Goal: Task Accomplishment & Management: Manage account settings

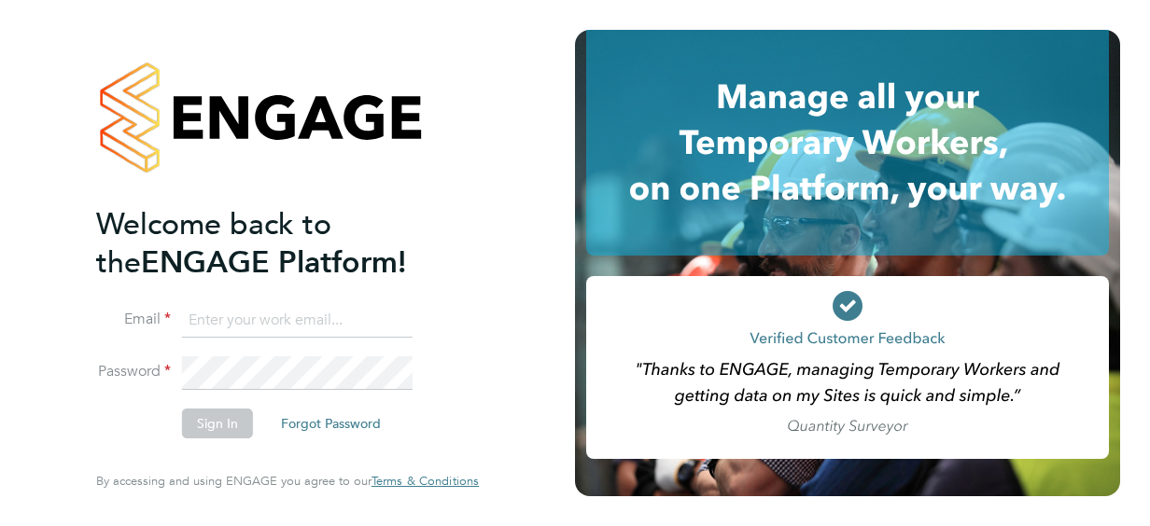
type input "[EMAIL_ADDRESS][DOMAIN_NAME]"
click at [210, 427] on button "Sign In" at bounding box center [217, 424] width 71 height 30
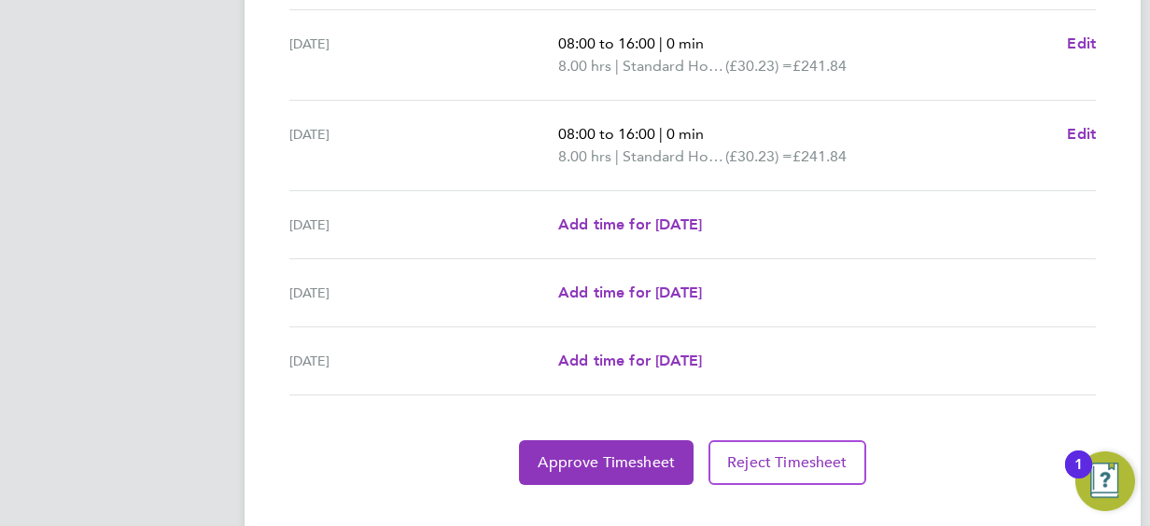
scroll to position [774, 0]
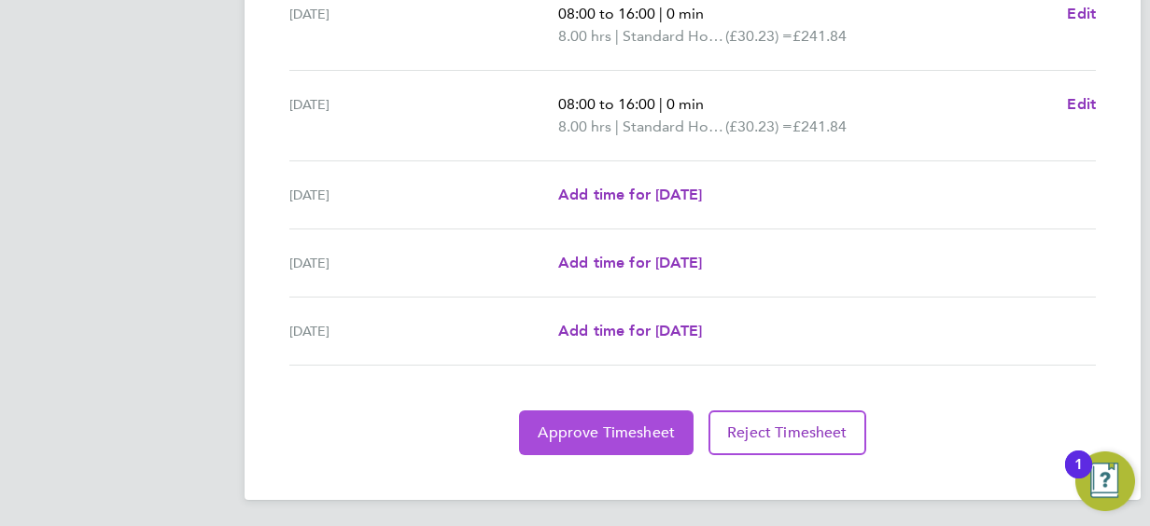
click at [644, 424] on span "Approve Timesheet" at bounding box center [606, 433] width 137 height 19
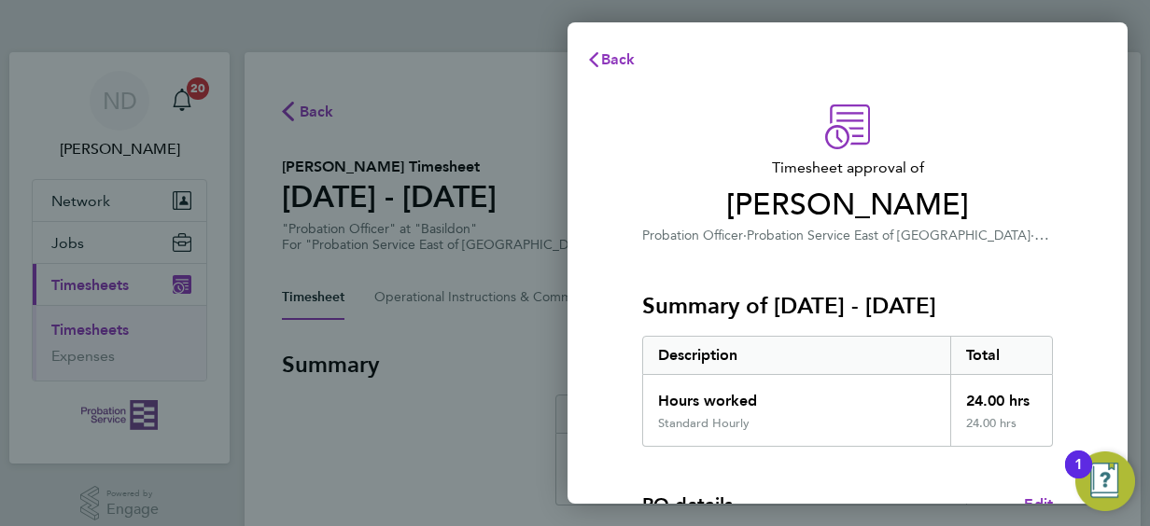
click at [638, 153] on div "Timesheet approval of Sue Compton Probation Officer · Probation Service East of…" at bounding box center [847, 477] width 455 height 745
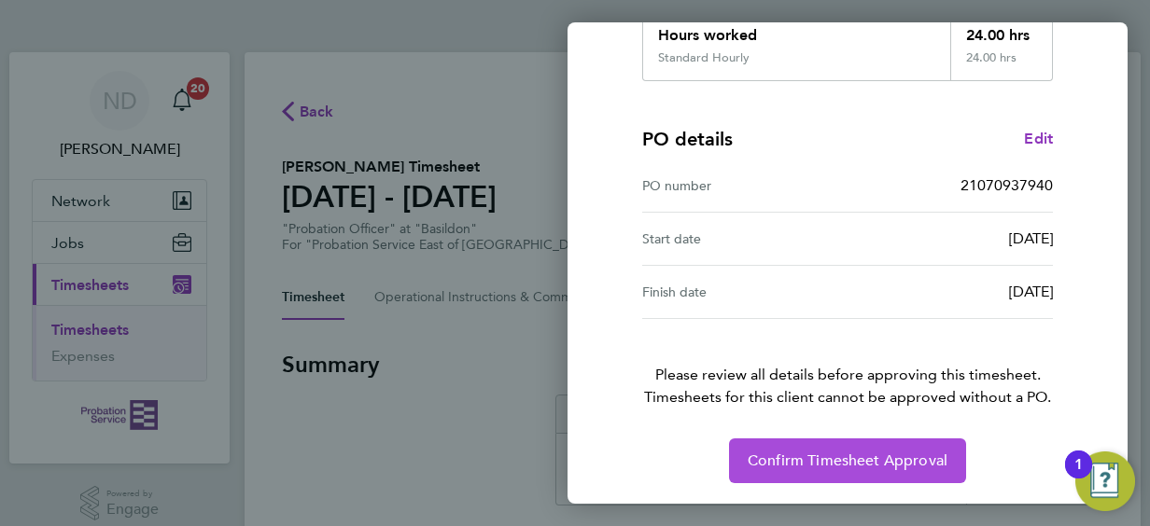
click at [880, 455] on span "Confirm Timesheet Approval" at bounding box center [848, 461] width 200 height 19
